Goal: Transaction & Acquisition: Download file/media

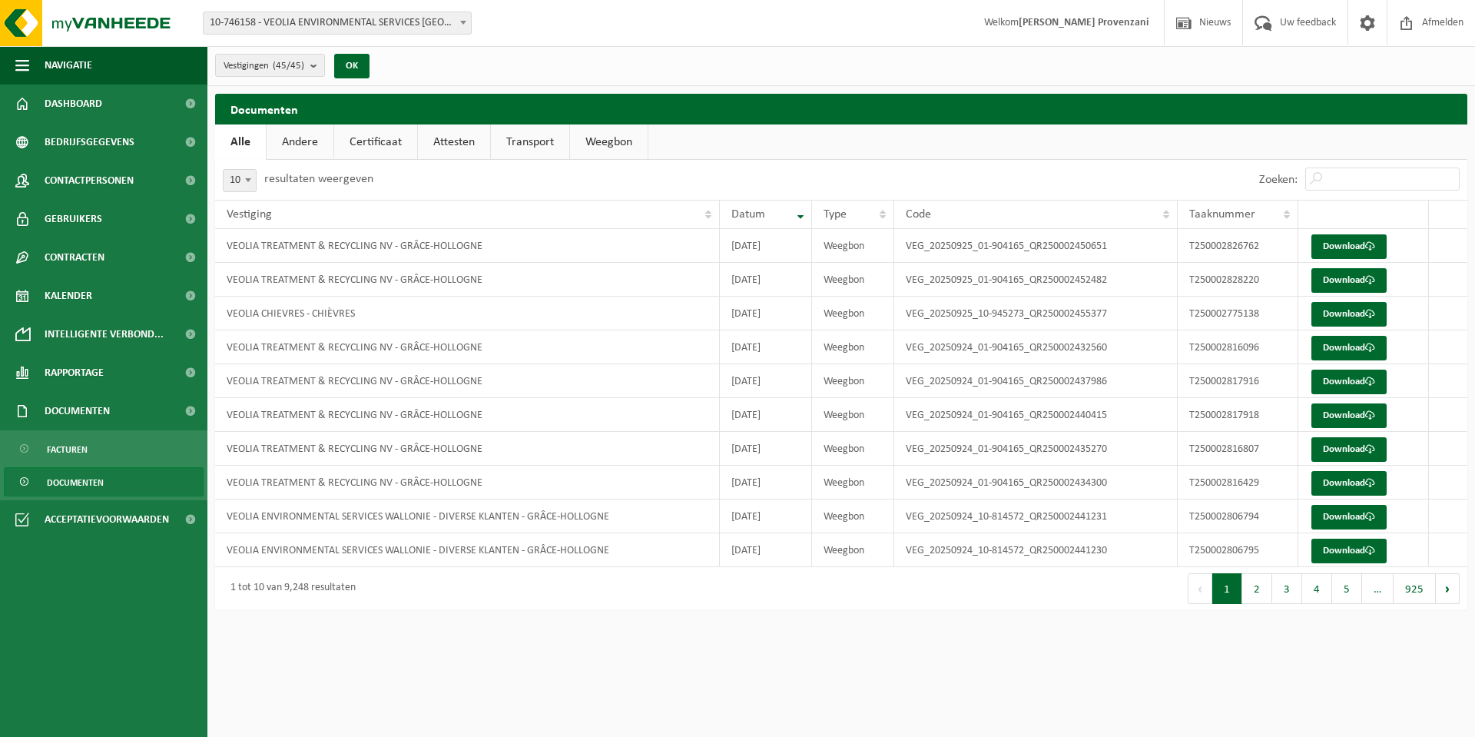
click at [553, 53] on div "Vestigingen (45/45) Alles selecteren Alles deselecteren VEOLIA ENVIRONMENTAL SE…" at bounding box center [840, 66] width 1267 height 40
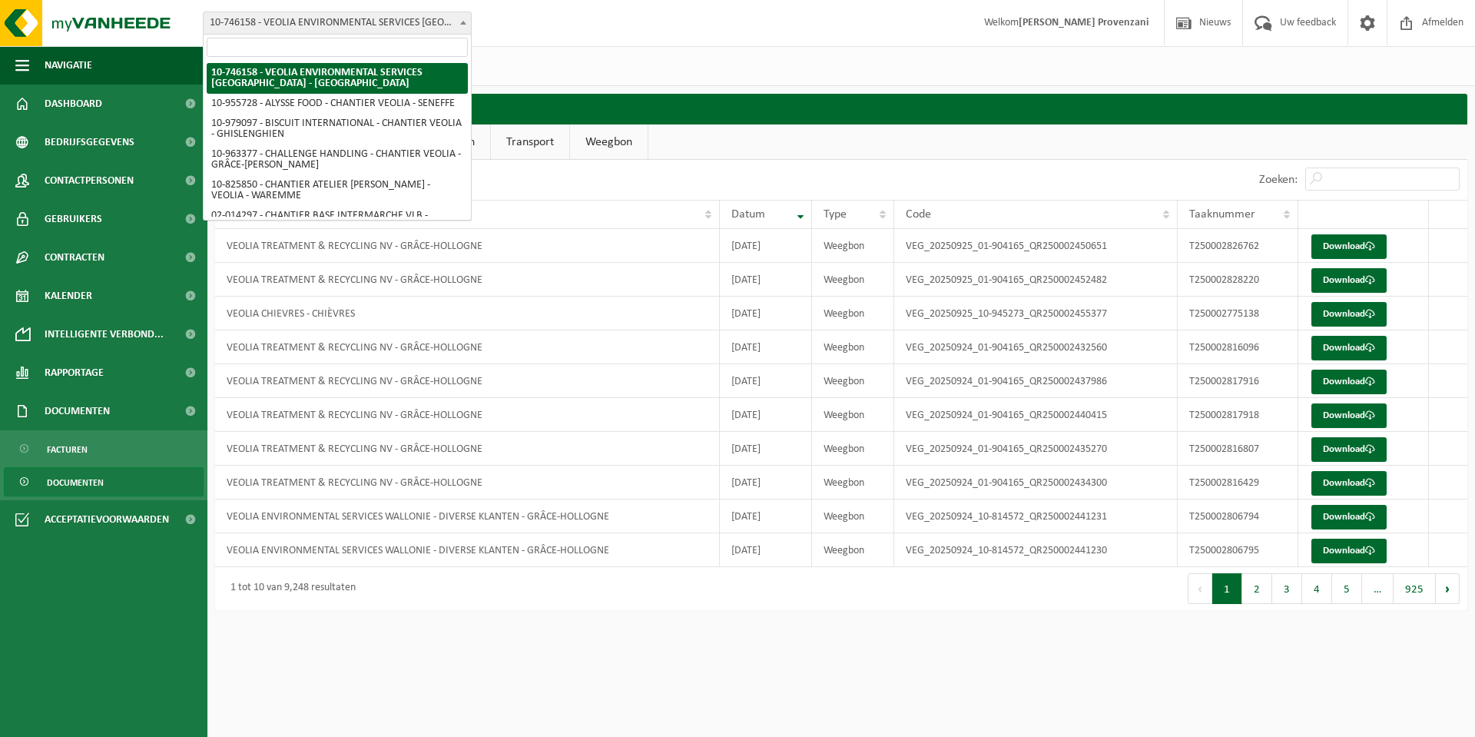
click at [433, 14] on span "10-746158 - VEOLIA ENVIRONMENTAL SERVICES [GEOGRAPHIC_DATA] - [GEOGRAPHIC_DATA]" at bounding box center [337, 23] width 267 height 22
click at [429, 41] on input "search" at bounding box center [337, 47] width 261 height 19
type input "ali"
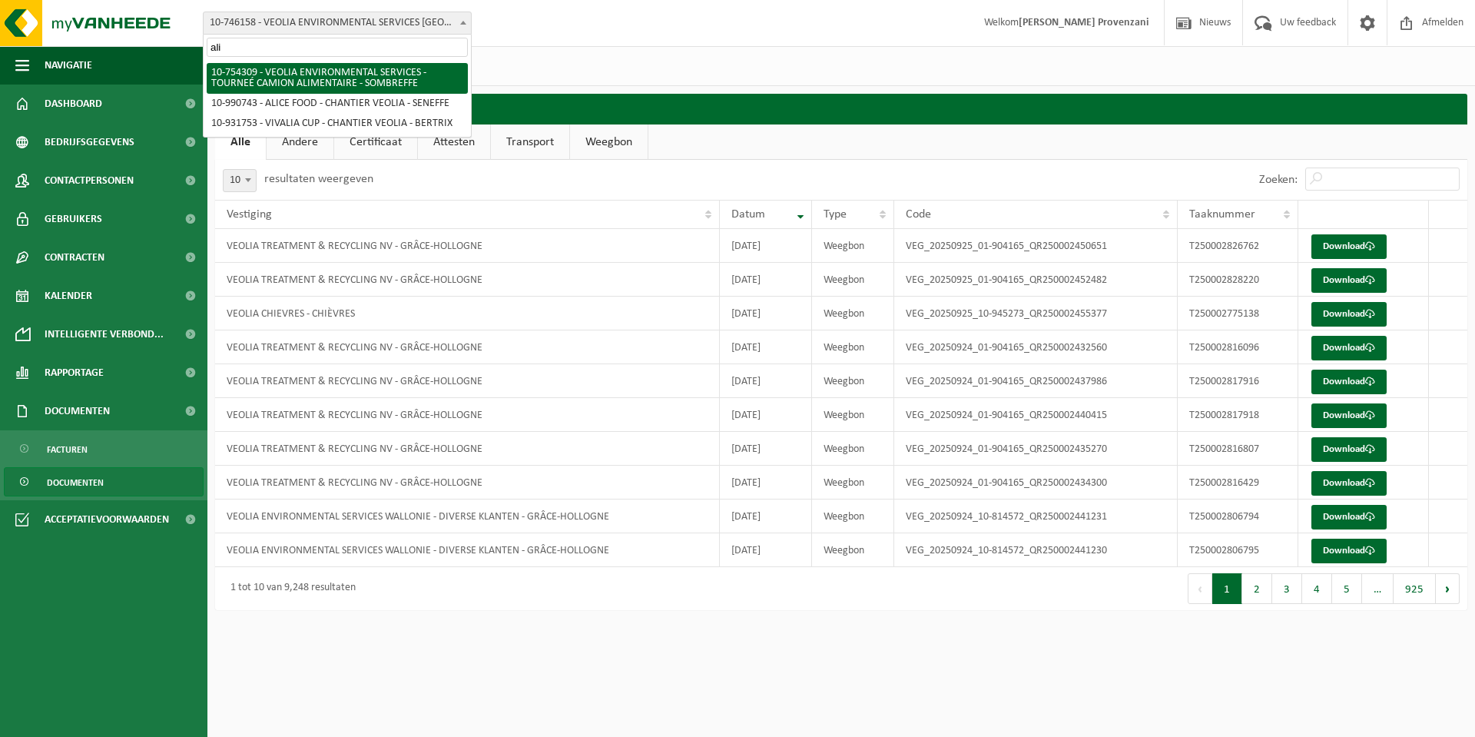
select select "95907"
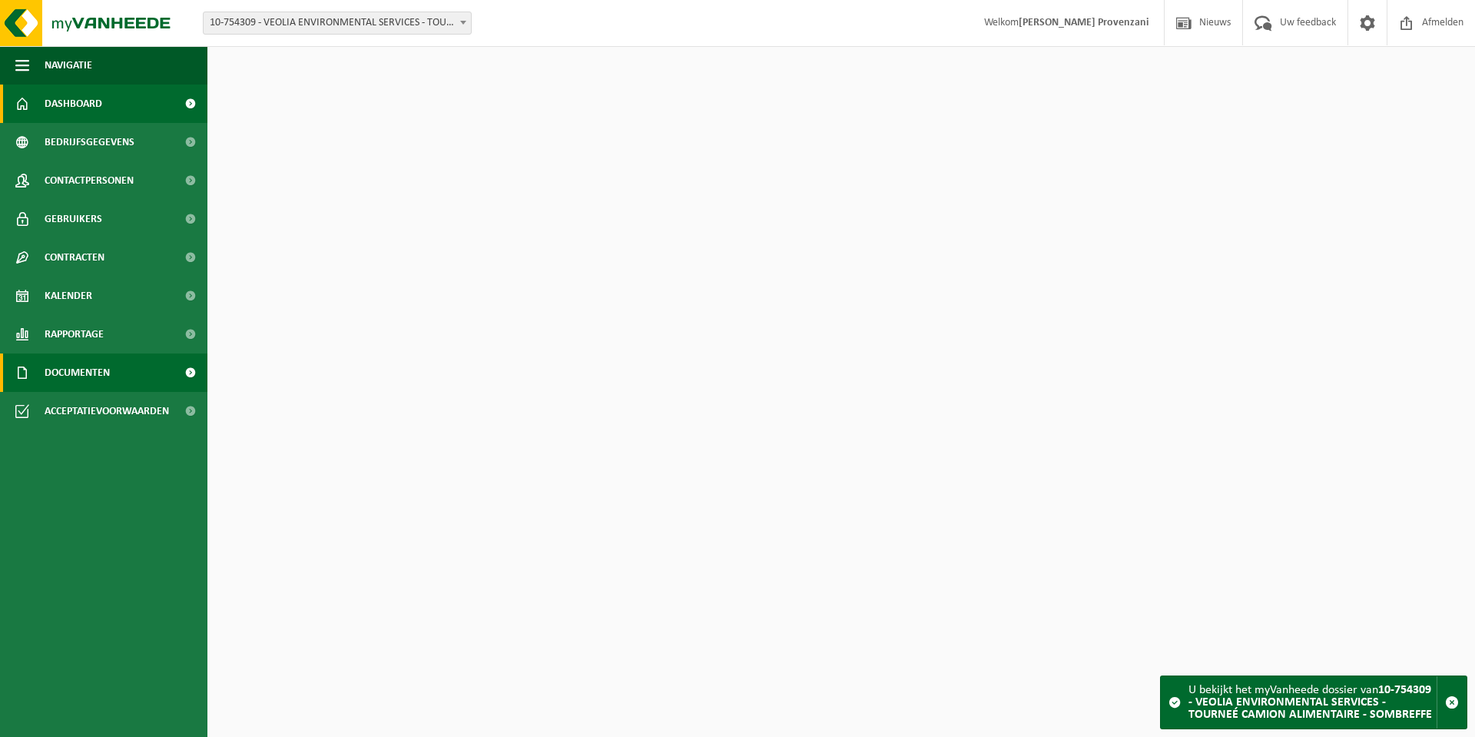
click at [135, 371] on link "Documenten" at bounding box center [103, 372] width 207 height 38
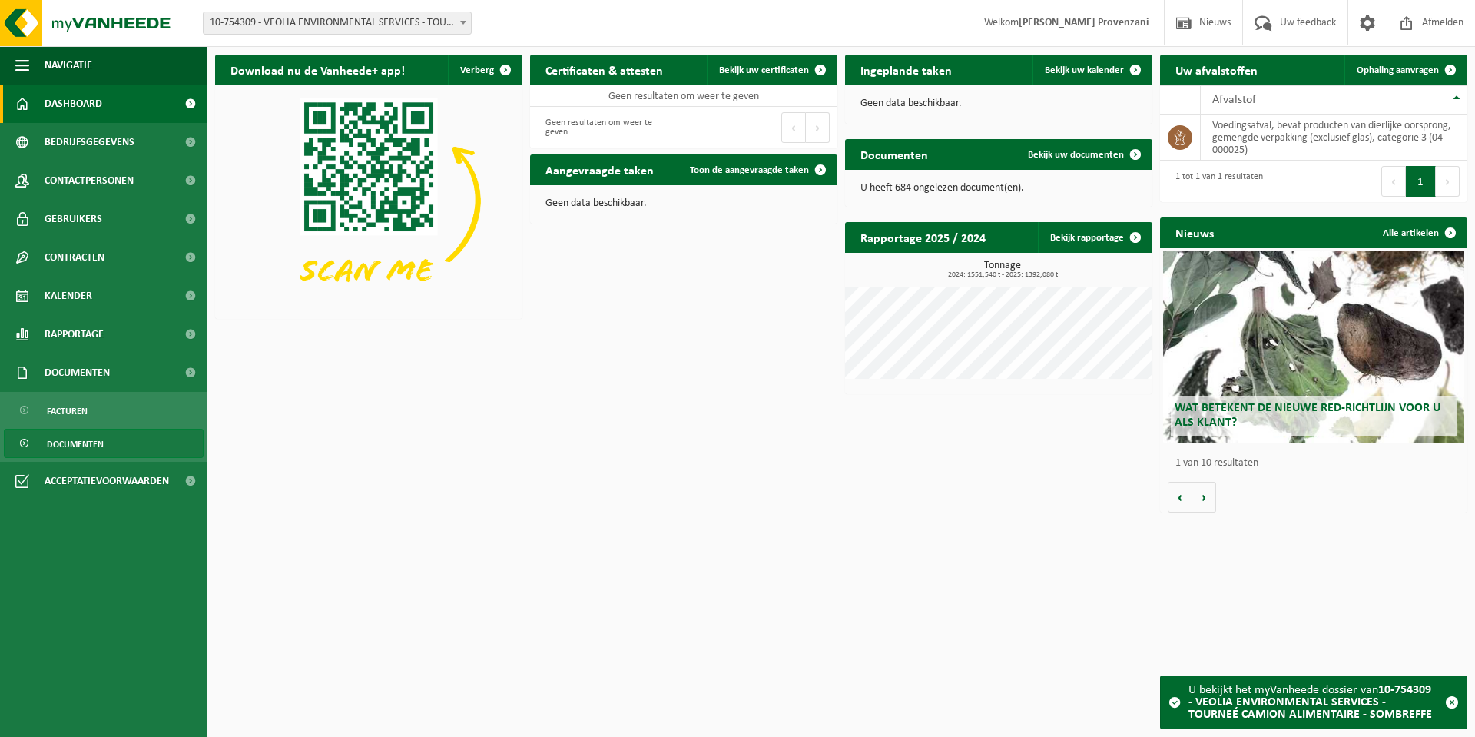
click at [84, 446] on span "Documenten" at bounding box center [75, 443] width 57 height 29
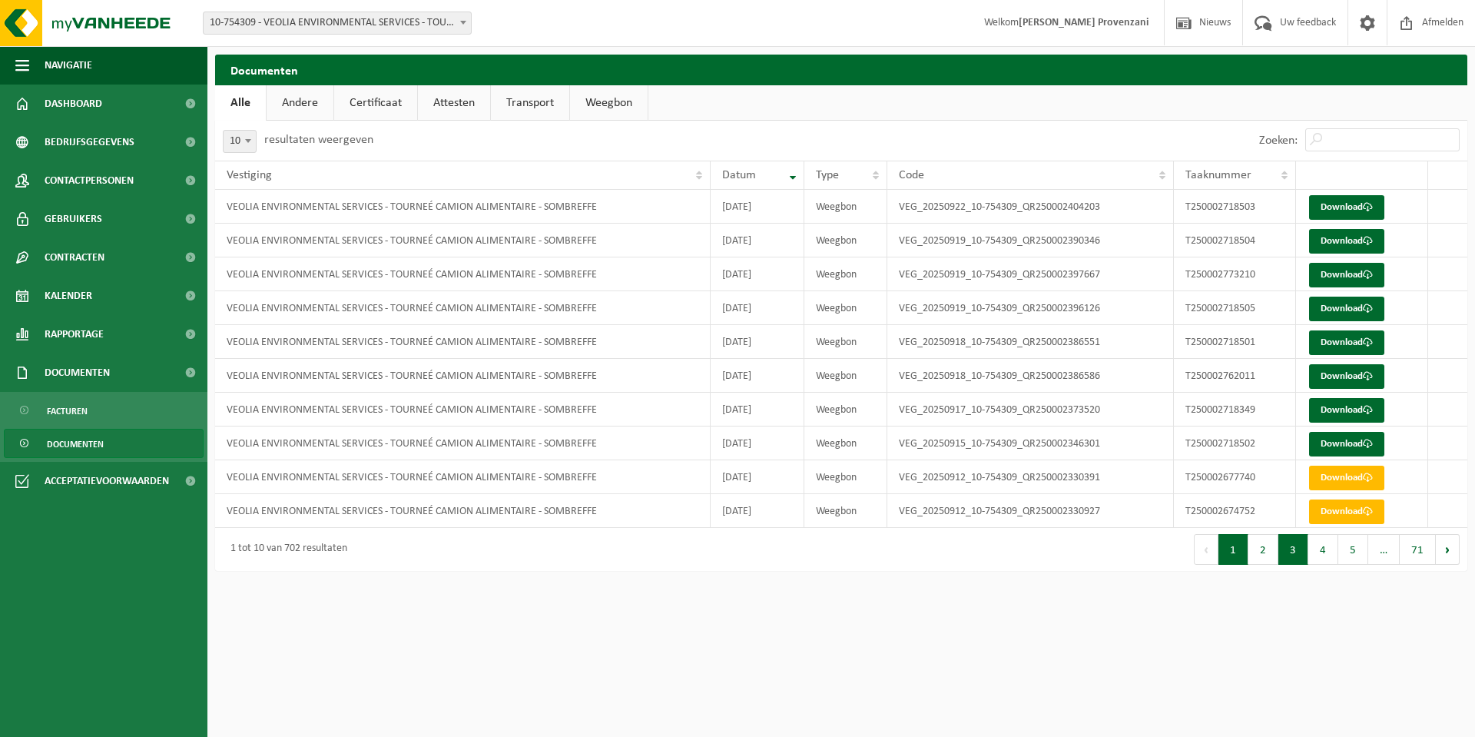
click at [1283, 551] on button "3" at bounding box center [1293, 549] width 30 height 31
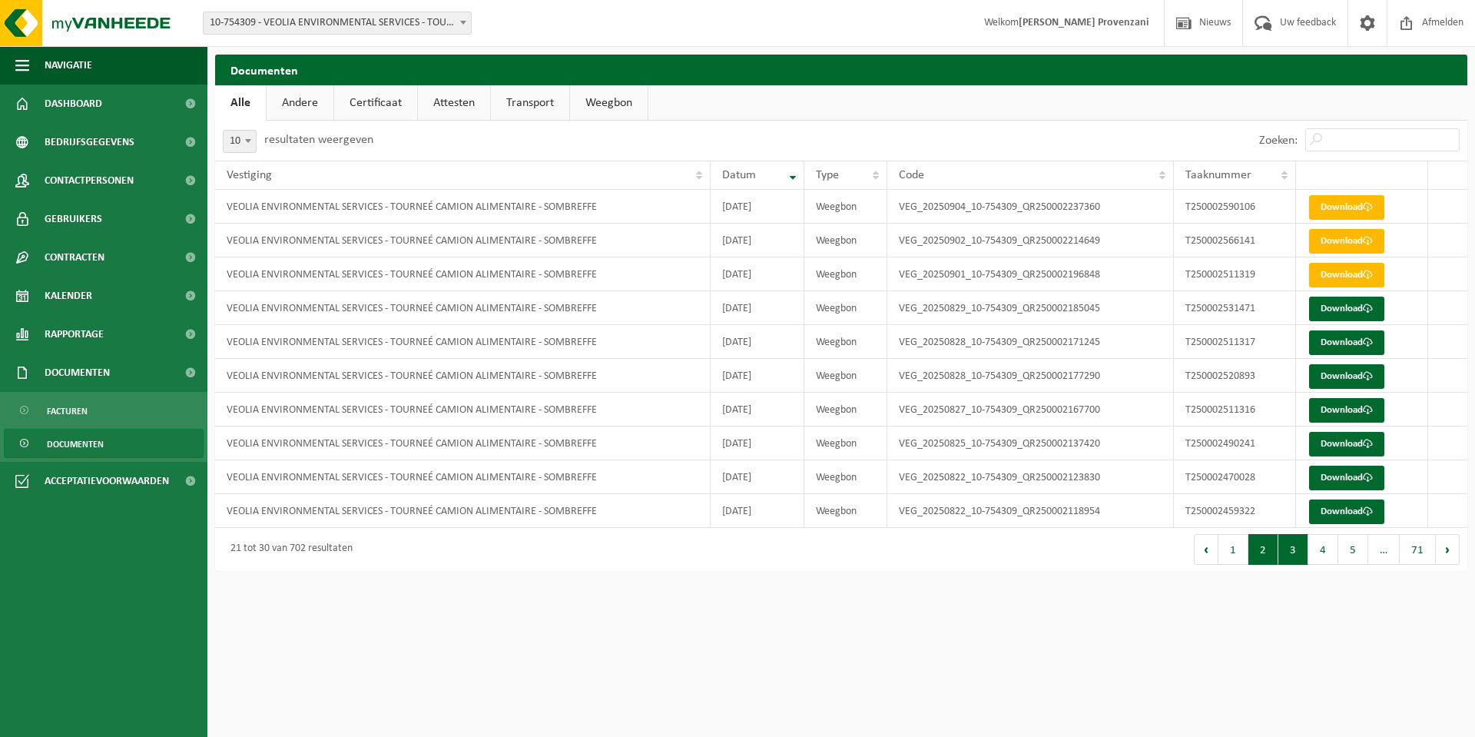
click at [1260, 549] on button "2" at bounding box center [1263, 549] width 30 height 31
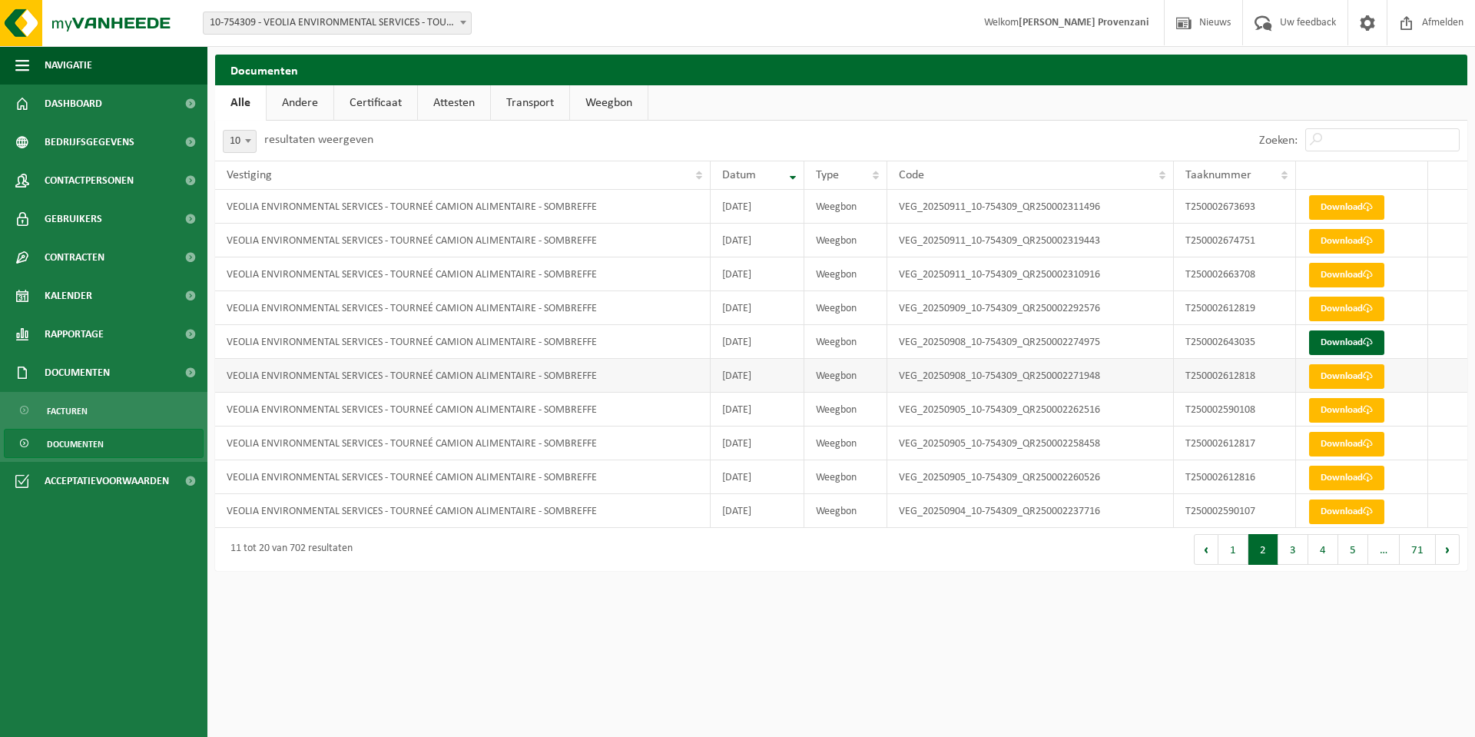
click at [795, 370] on td "2025-09-08" at bounding box center [757, 376] width 94 height 34
click at [1334, 379] on link "Download" at bounding box center [1346, 376] width 75 height 25
click at [1338, 348] on link "Download" at bounding box center [1346, 342] width 75 height 25
click at [1346, 309] on link "Download" at bounding box center [1346, 308] width 75 height 25
click at [1355, 285] on link "Download" at bounding box center [1346, 275] width 75 height 25
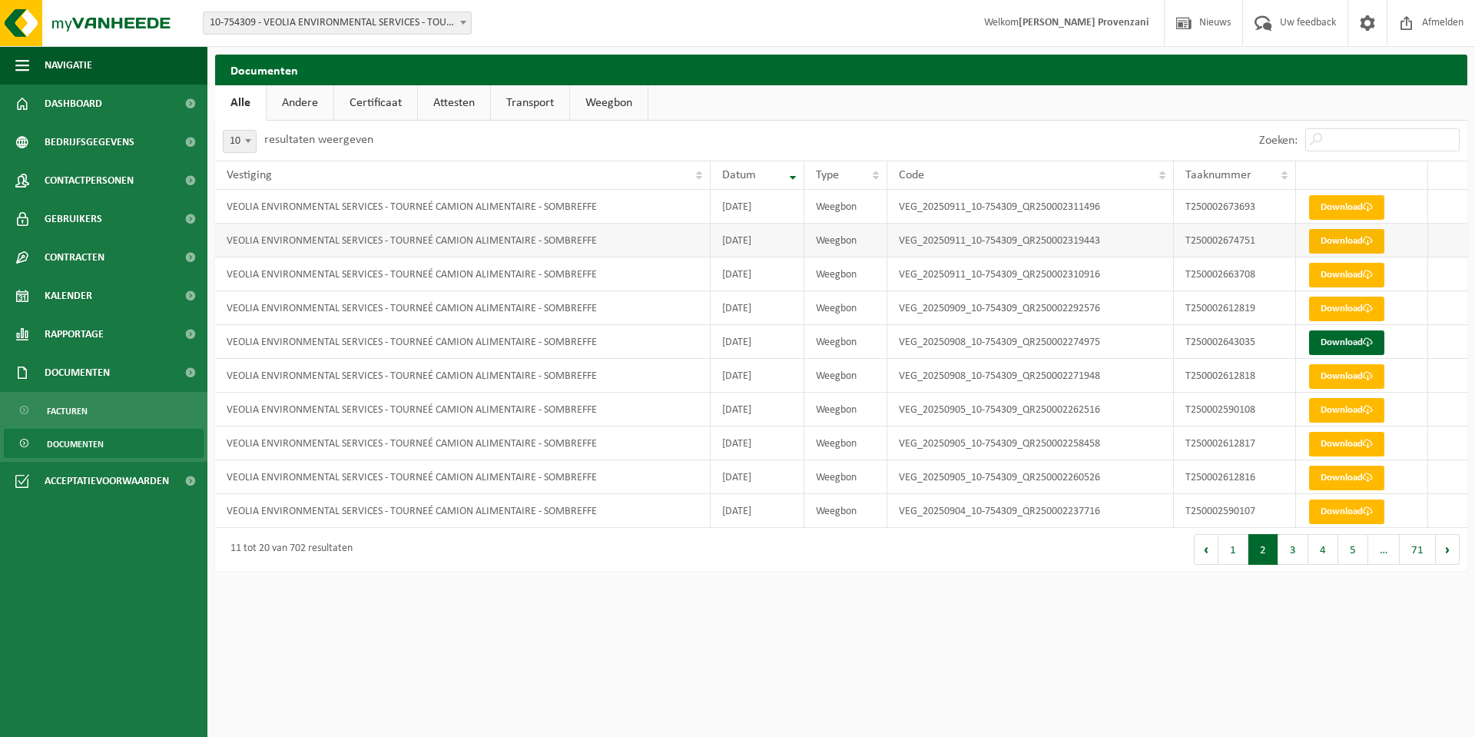
click at [1346, 245] on link "Download" at bounding box center [1346, 241] width 75 height 25
click at [1326, 206] on link "Download" at bounding box center [1346, 207] width 75 height 25
click at [1225, 549] on button "1" at bounding box center [1233, 549] width 30 height 31
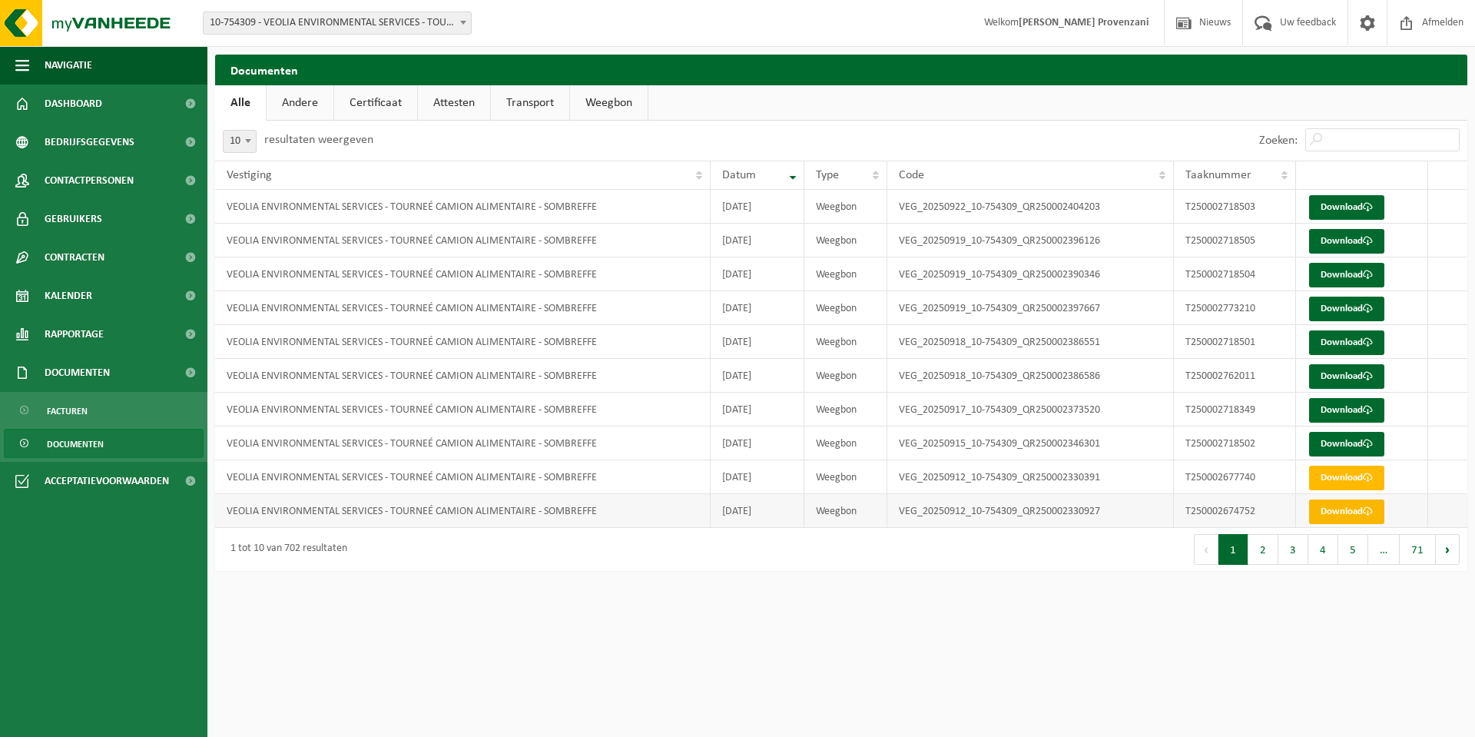
click at [1327, 515] on link "Download" at bounding box center [1346, 511] width 75 height 25
click at [1369, 475] on span at bounding box center [1367, 477] width 10 height 10
click at [1341, 439] on link "Download" at bounding box center [1346, 444] width 75 height 25
click at [1366, 414] on span at bounding box center [1367, 410] width 10 height 10
click at [1340, 382] on link "Download" at bounding box center [1346, 376] width 75 height 25
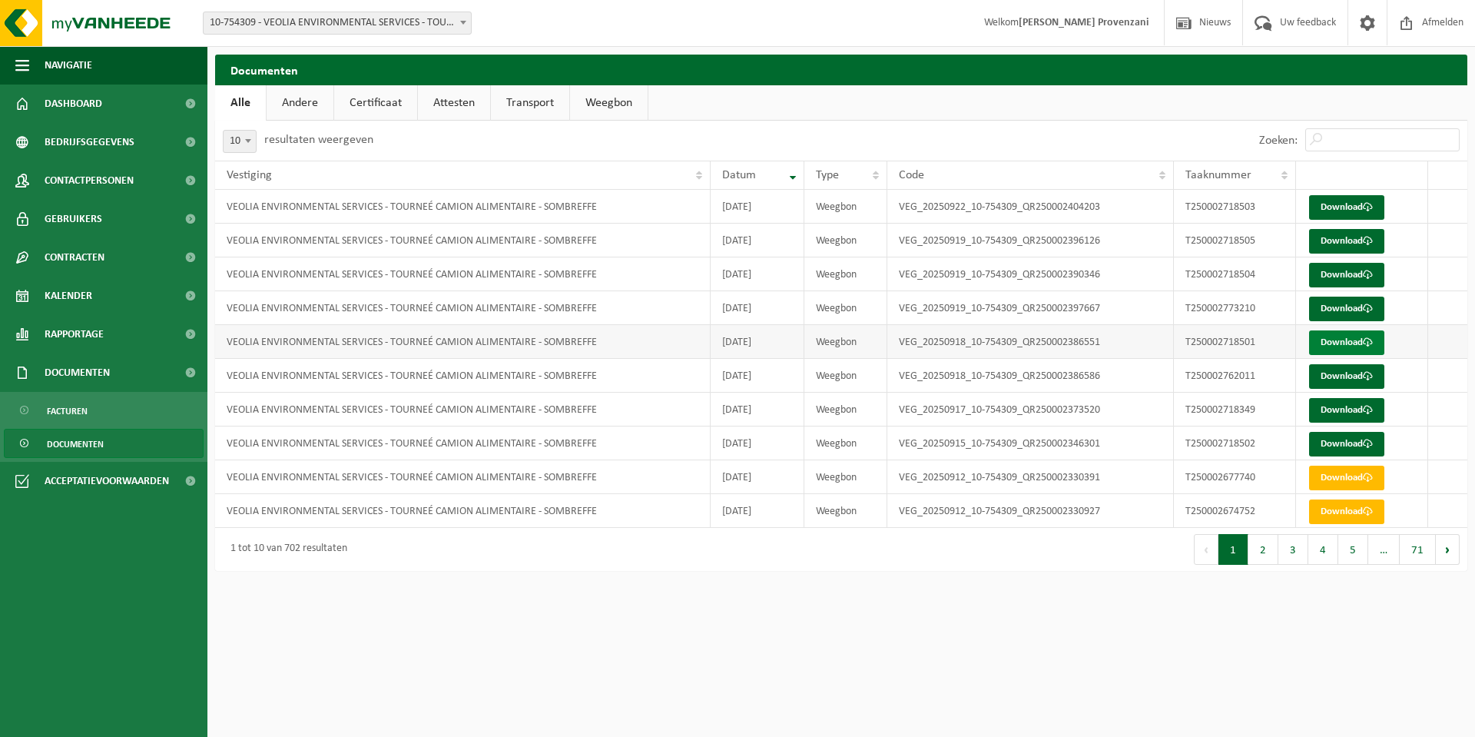
click at [1346, 346] on link "Download" at bounding box center [1346, 342] width 75 height 25
click at [1355, 303] on link "Download" at bounding box center [1346, 308] width 75 height 25
